Goal: Task Accomplishment & Management: Manage account settings

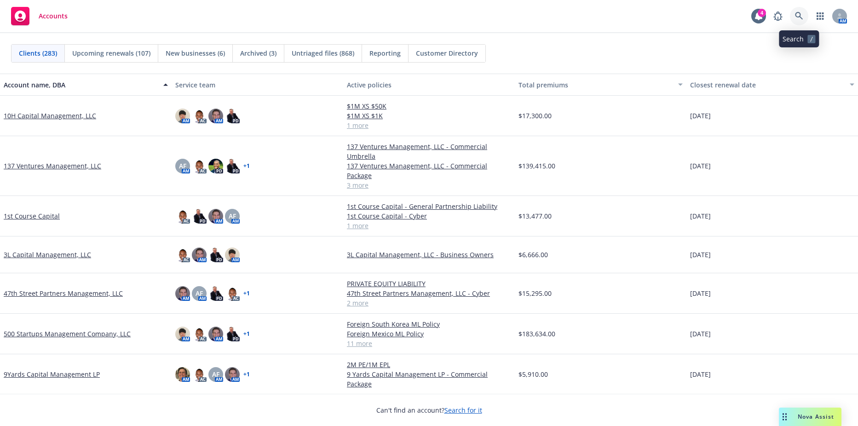
click at [794, 17] on link at bounding box center [798, 16] width 18 height 18
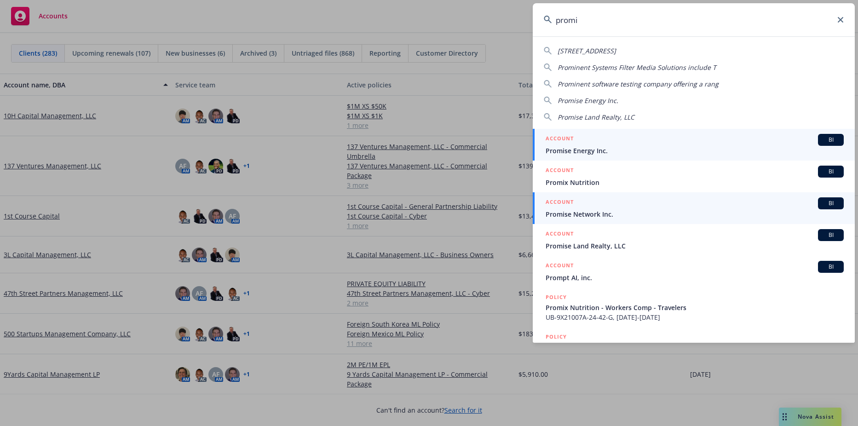
type input "promi"
click at [595, 218] on span "Promise Network Inc." at bounding box center [694, 214] width 298 height 10
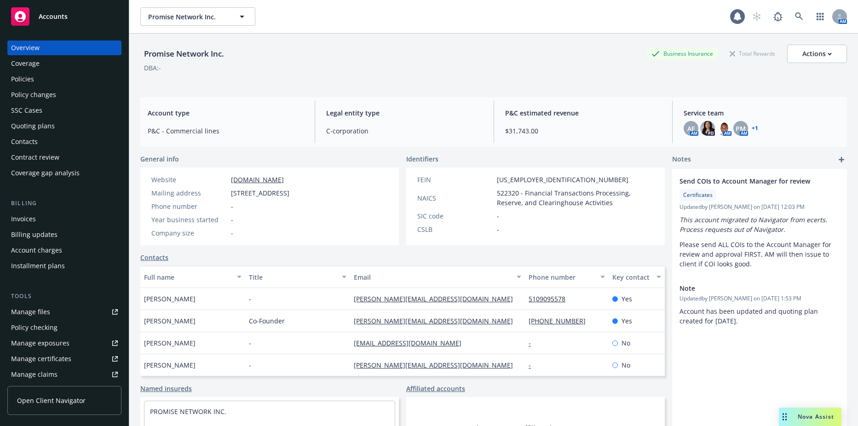
click at [70, 80] on div "Policies" at bounding box center [64, 79] width 107 height 15
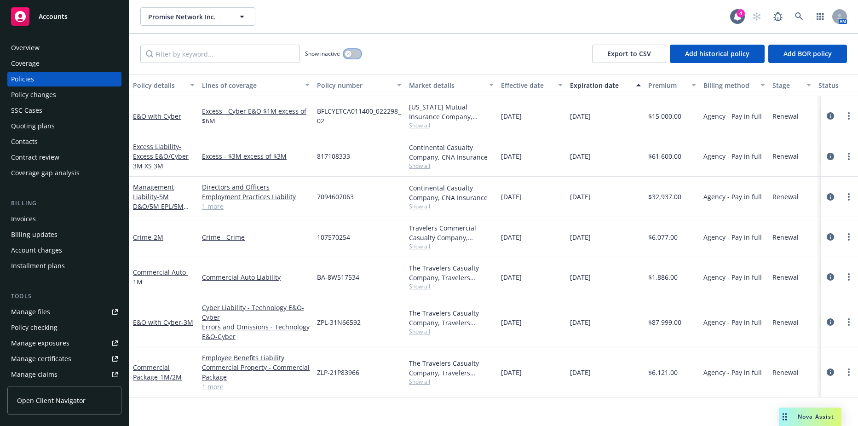
click at [356, 52] on button "button" at bounding box center [351, 53] width 17 height 9
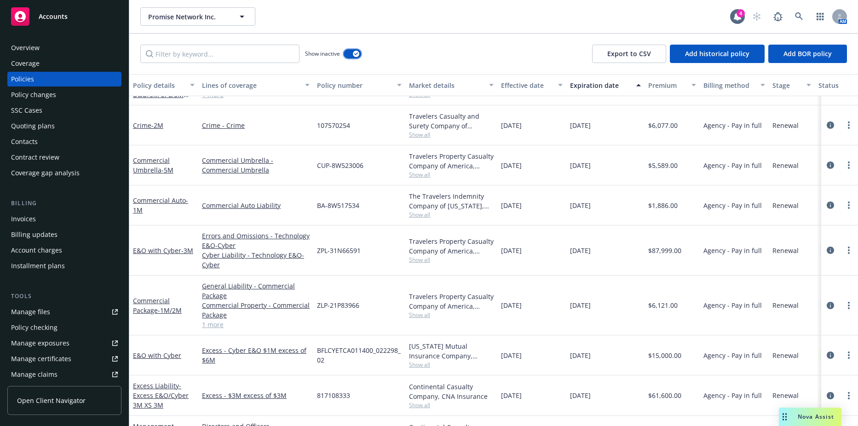
scroll to position [838, 0]
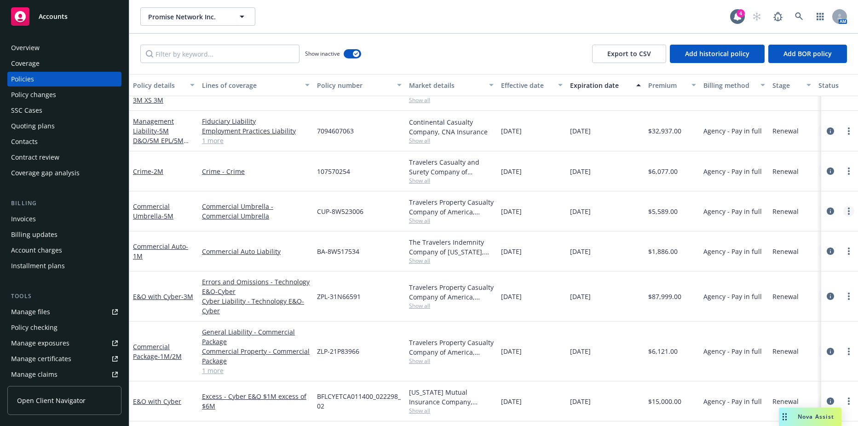
click at [843, 211] on link "more" at bounding box center [848, 211] width 11 height 11
click at [780, 251] on link "Renew with incumbent" at bounding box center [792, 248] width 108 height 18
select select "12"
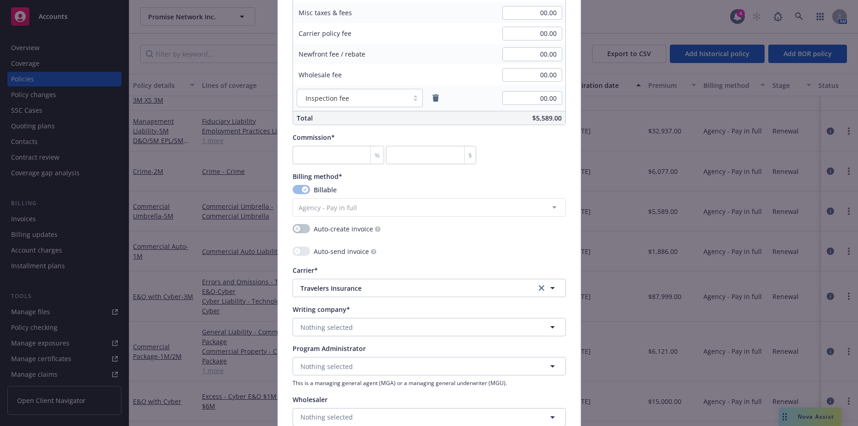
scroll to position [690, 0]
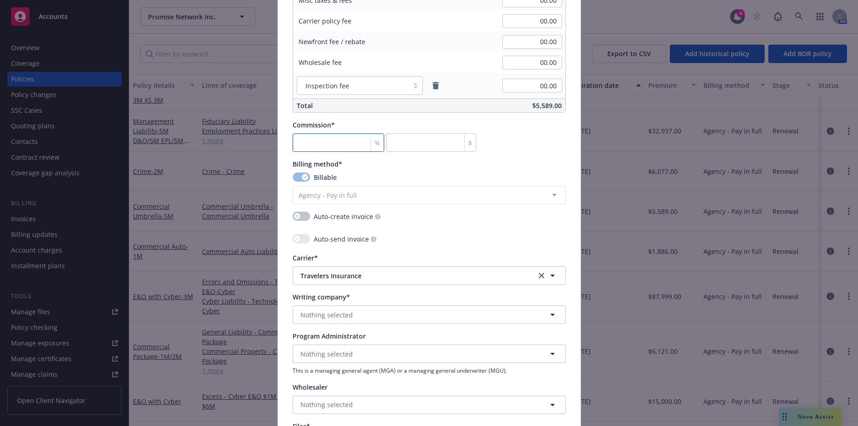
click at [311, 146] on input "number" at bounding box center [338, 142] width 92 height 18
type input "1"
type input "55.89"
type input "15"
type input "838.35"
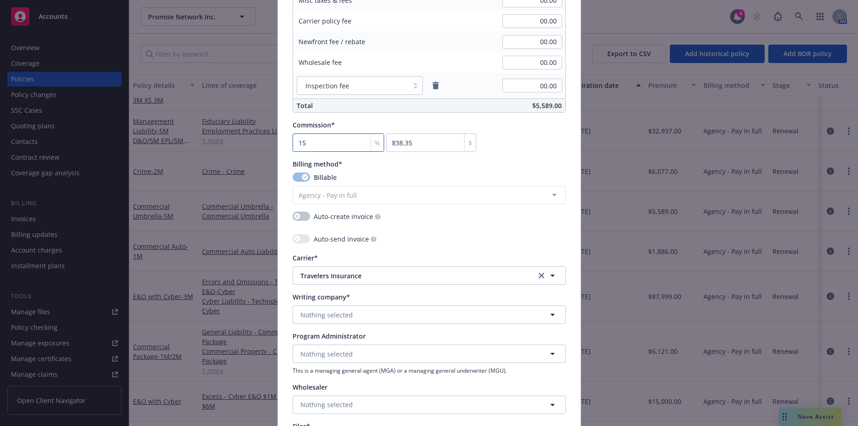
type input "15"
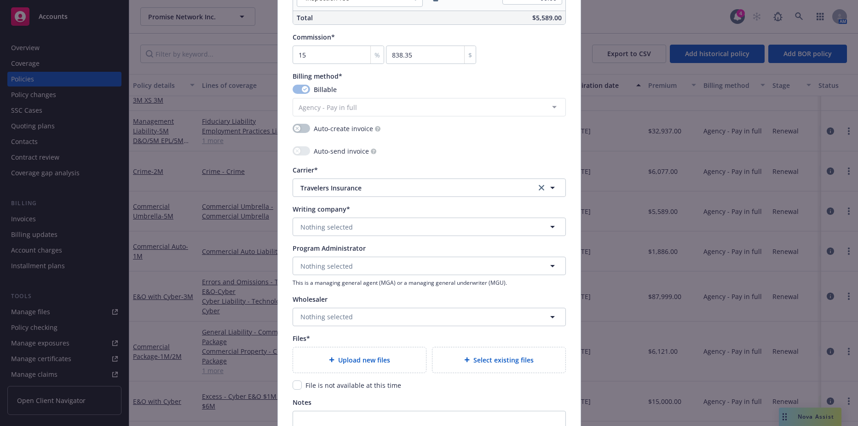
scroll to position [917, 0]
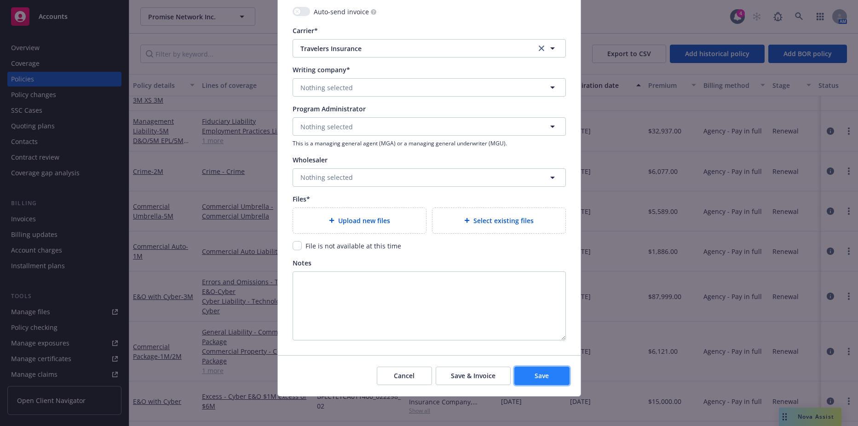
click at [554, 377] on button "Save" at bounding box center [541, 375] width 55 height 18
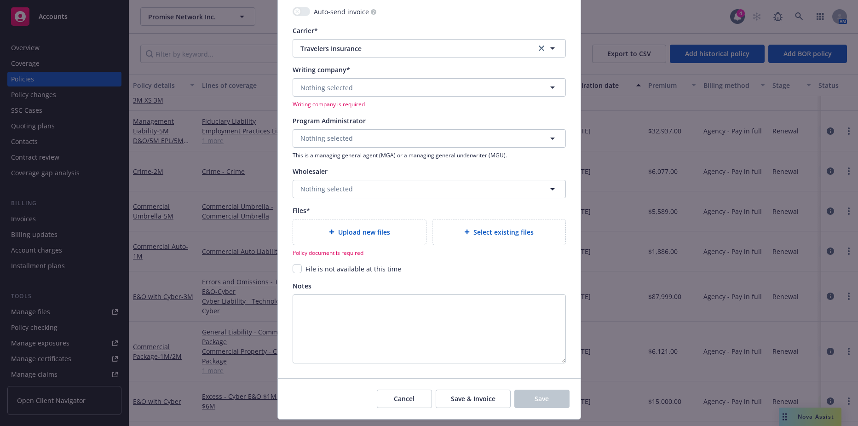
click at [293, 267] on input "checkbox" at bounding box center [296, 268] width 9 height 9
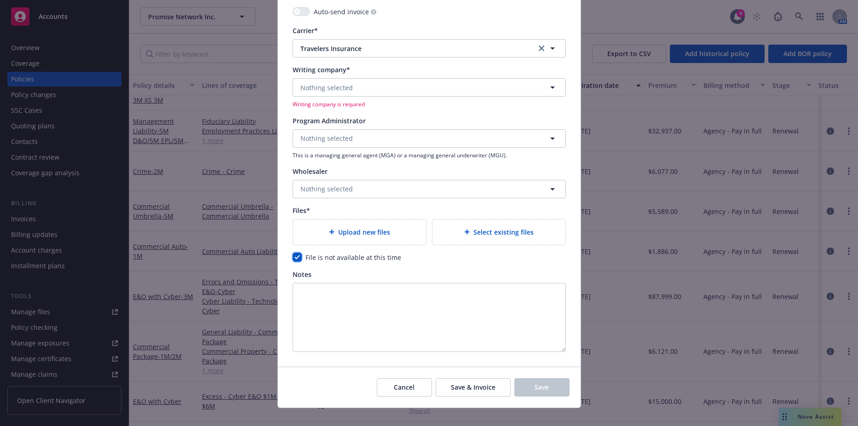
click at [295, 255] on input "checkbox" at bounding box center [296, 256] width 9 height 9
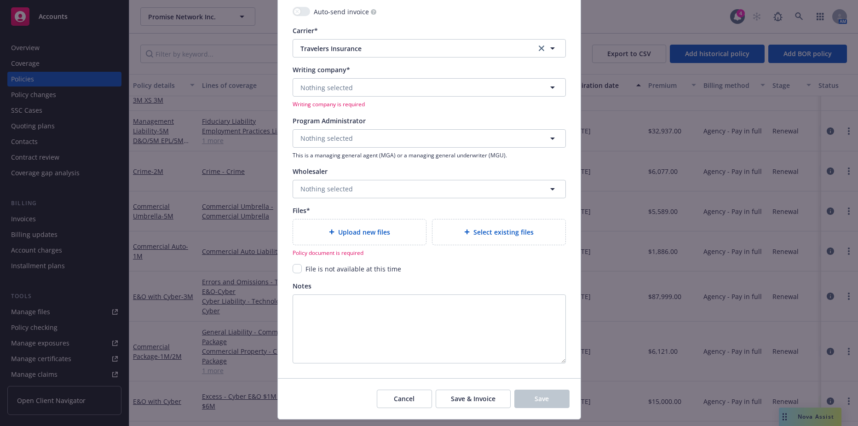
click at [295, 268] on input "checkbox" at bounding box center [296, 268] width 9 height 9
checkbox input "true"
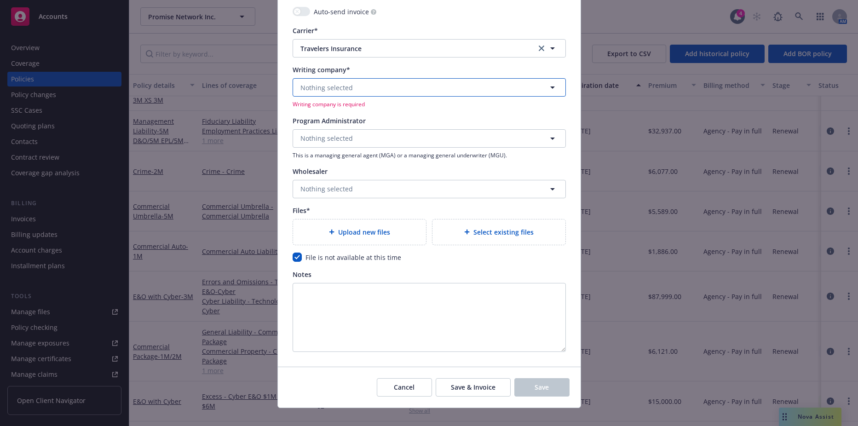
click at [359, 81] on button "Nothing selected" at bounding box center [428, 87] width 273 height 18
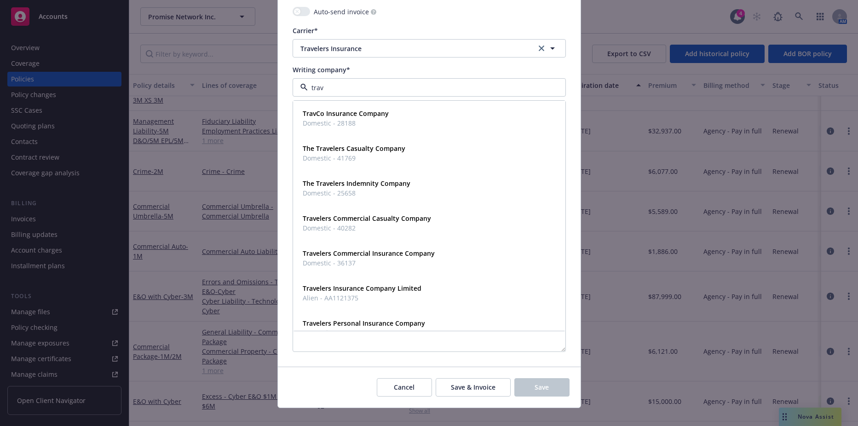
type input "trave"
click at [360, 219] on strong "Travelers Commercial Insurance Company" at bounding box center [369, 218] width 132 height 9
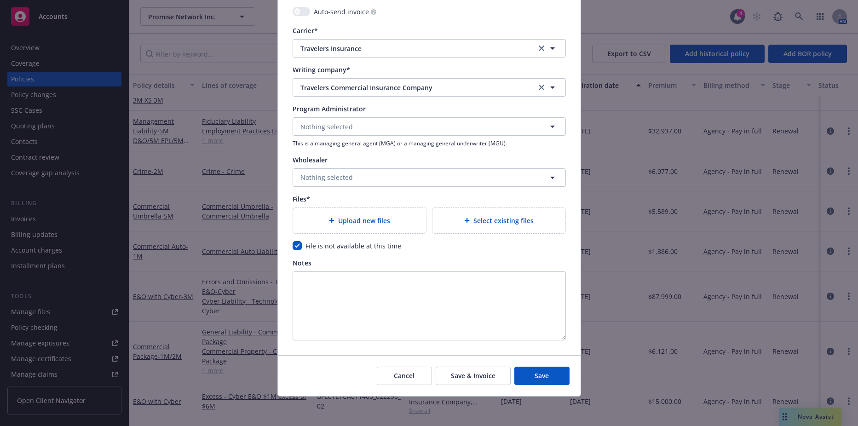
click at [539, 385] on div "Cancel Save & Invoice Save" at bounding box center [429, 375] width 303 height 41
click at [531, 365] on div "Cancel Save & Invoice Save" at bounding box center [429, 375] width 303 height 41
click at [534, 376] on span "Save" at bounding box center [541, 375] width 14 height 9
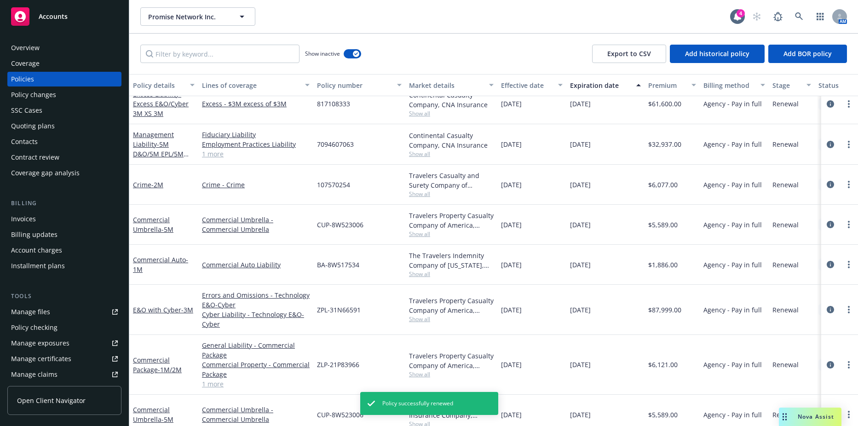
scroll to position [798, 0]
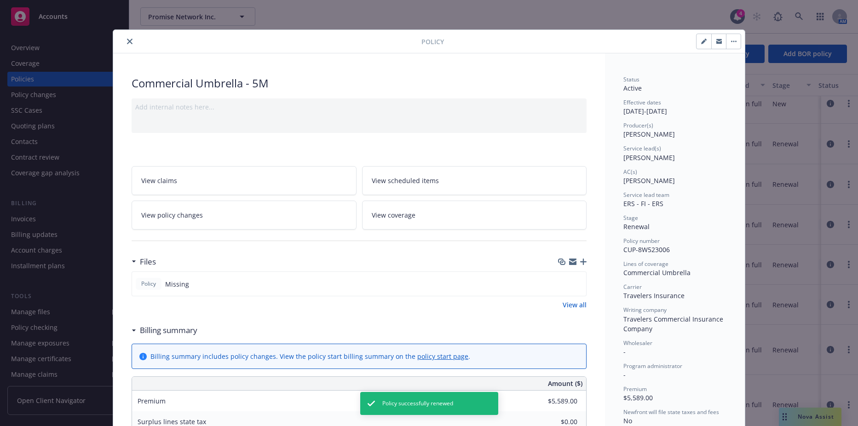
click at [128, 41] on icon "close" at bounding box center [130, 42] width 6 height 6
